Goal: Transaction & Acquisition: Book appointment/travel/reservation

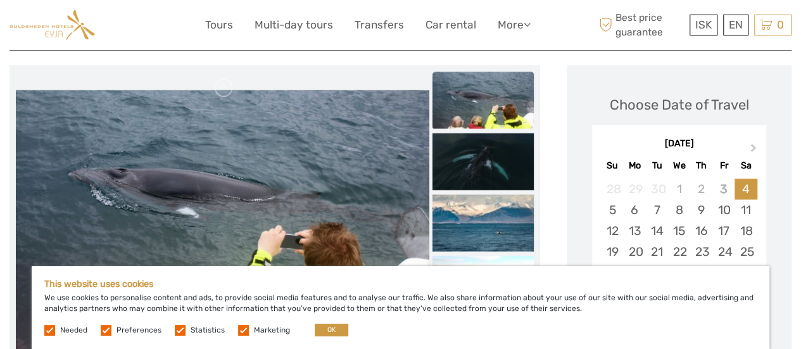
scroll to position [317, 0]
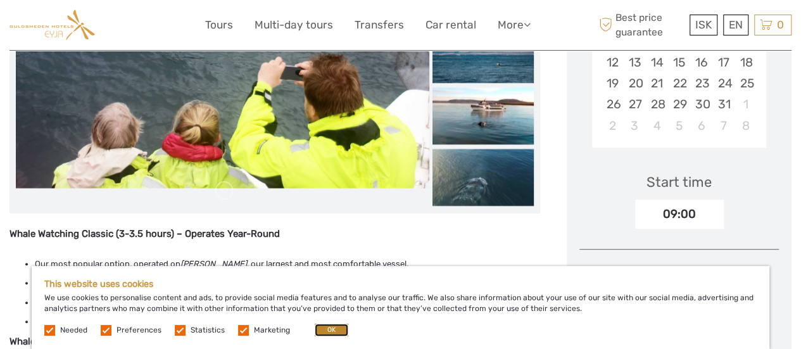
click at [320, 329] on button "OK" at bounding box center [332, 330] width 34 height 13
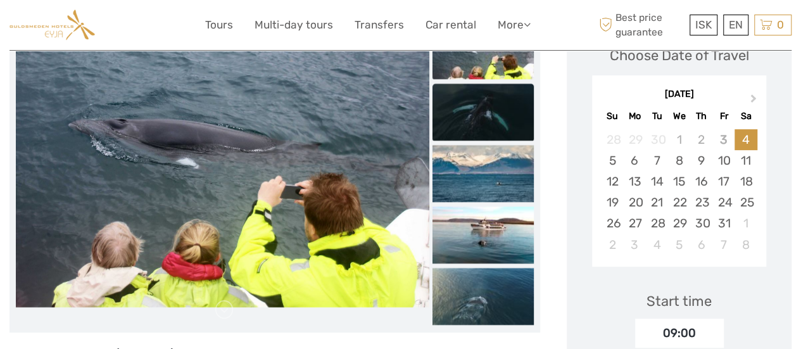
scroll to position [63, 0]
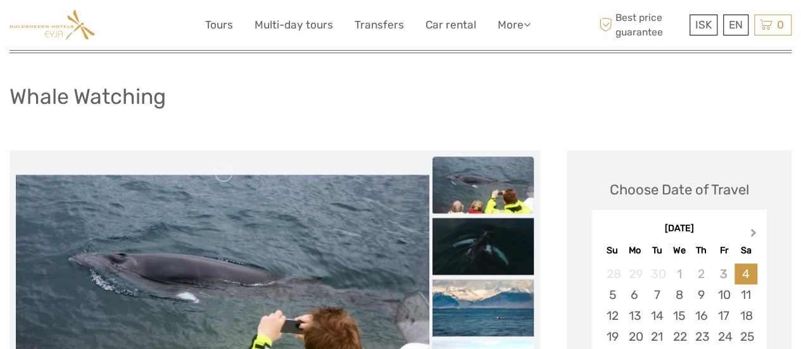
click at [753, 229] on span "Next Month" at bounding box center [753, 235] width 0 height 18
click at [753, 230] on span "Next Month" at bounding box center [753, 235] width 0 height 18
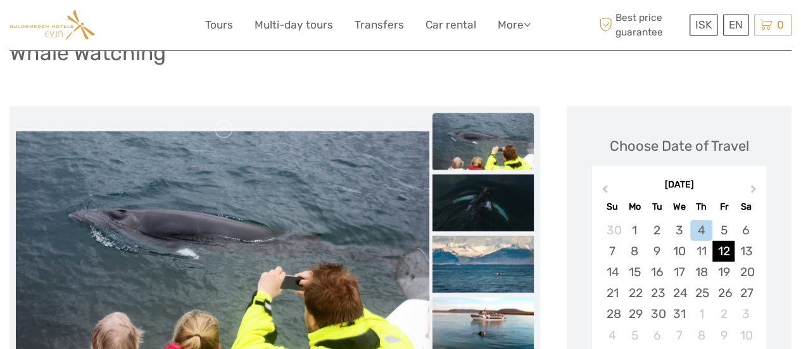
scroll to position [127, 0]
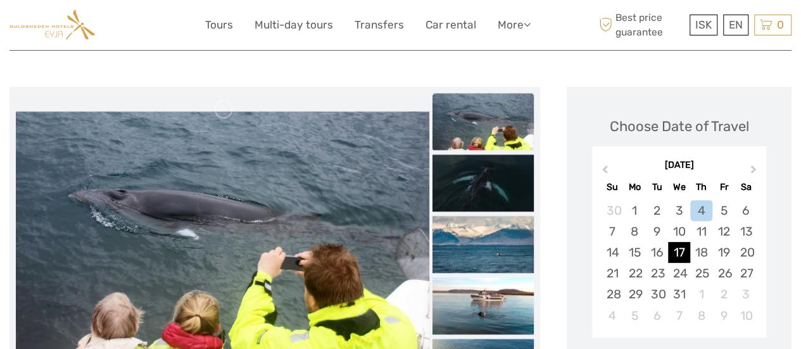
click at [677, 250] on div "17" at bounding box center [679, 252] width 22 height 21
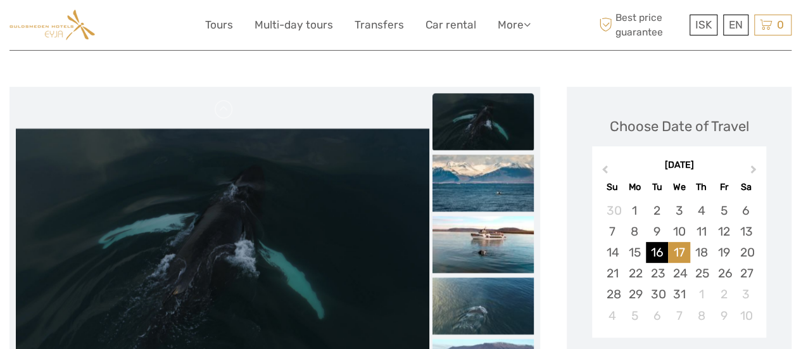
click at [661, 250] on div "16" at bounding box center [657, 252] width 22 height 21
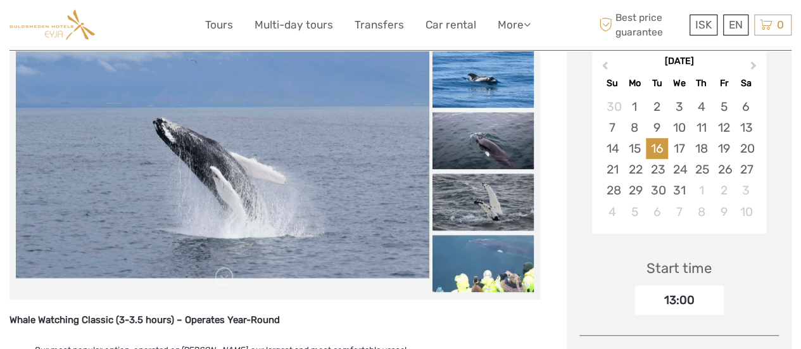
scroll to position [203, 0]
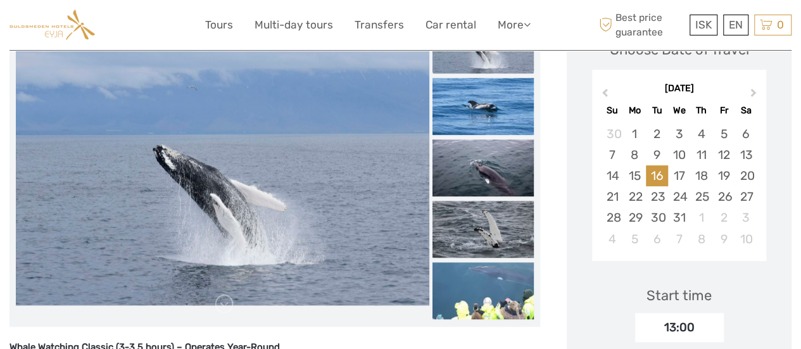
click at [351, 203] on img at bounding box center [222, 168] width 413 height 275
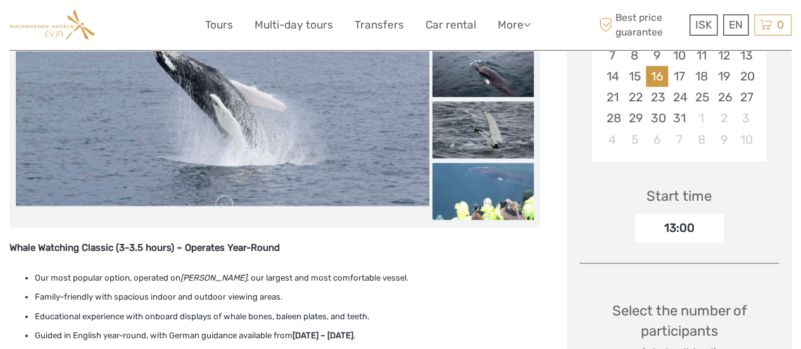
scroll to position [330, 0]
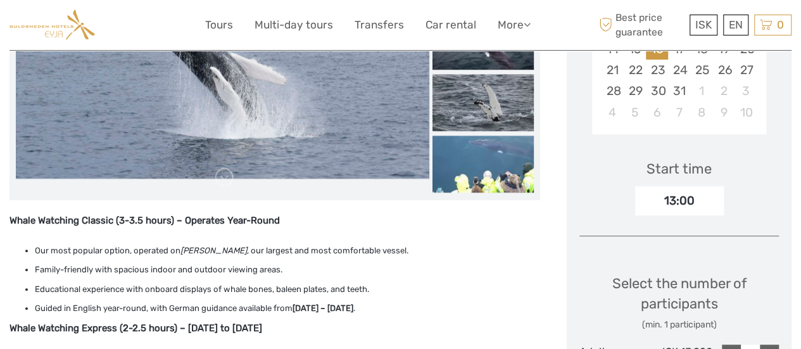
click at [659, 196] on div "13:00" at bounding box center [679, 200] width 89 height 29
click at [691, 201] on div "13:00" at bounding box center [679, 200] width 89 height 29
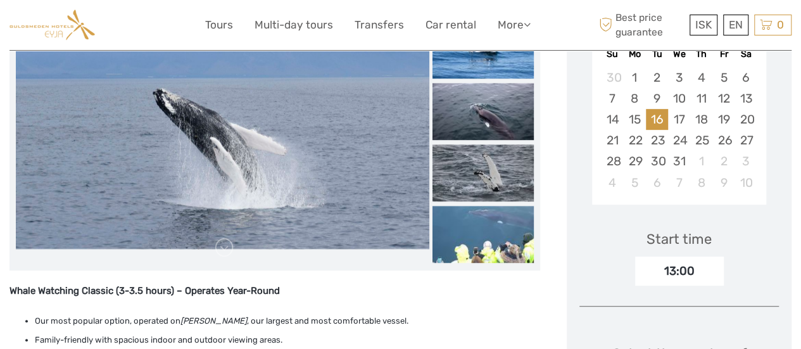
scroll to position [203, 0]
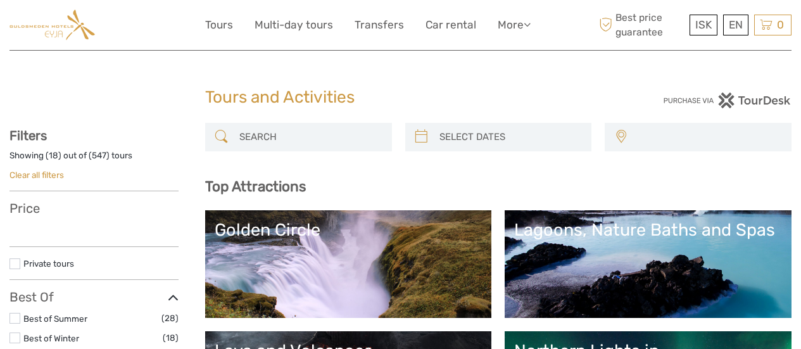
select select
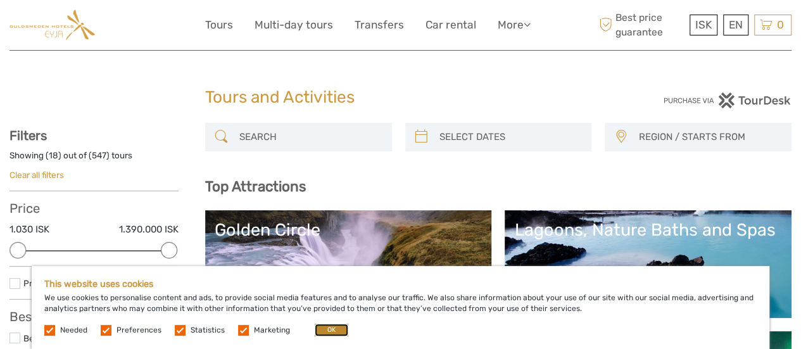
click at [335, 327] on button "OK" at bounding box center [332, 330] width 34 height 13
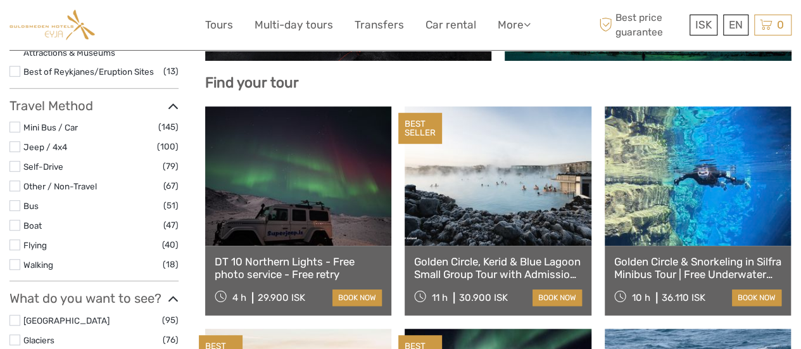
scroll to position [507, 0]
